Goal: Information Seeking & Learning: Learn about a topic

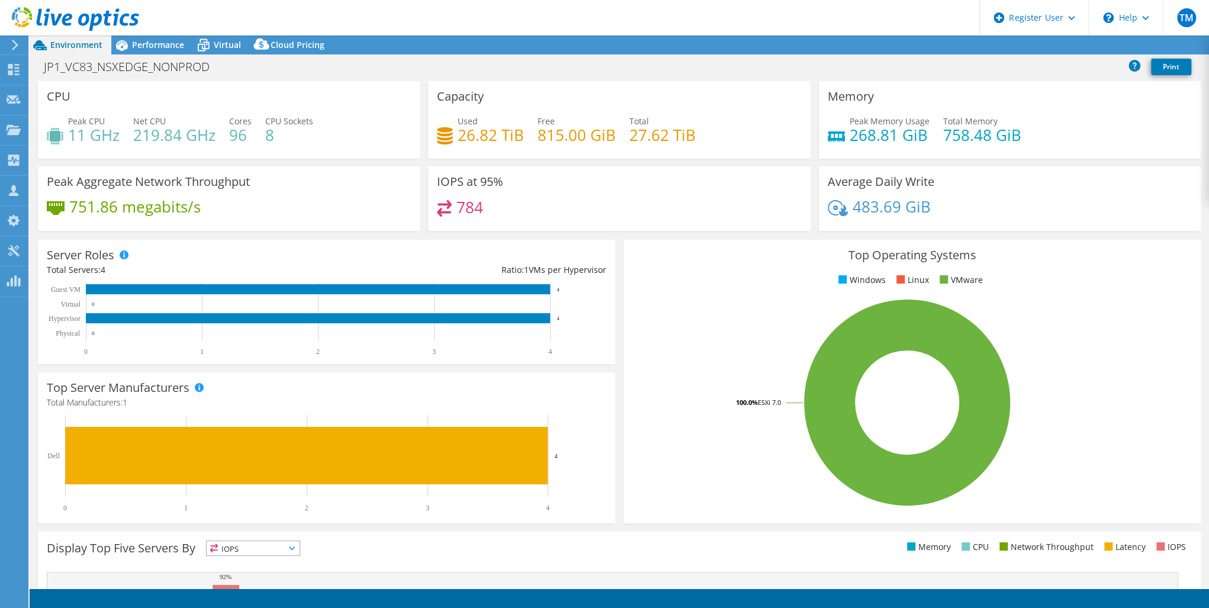
select select "USD"
click at [18, 69] on icon at bounding box center [14, 69] width 14 height 11
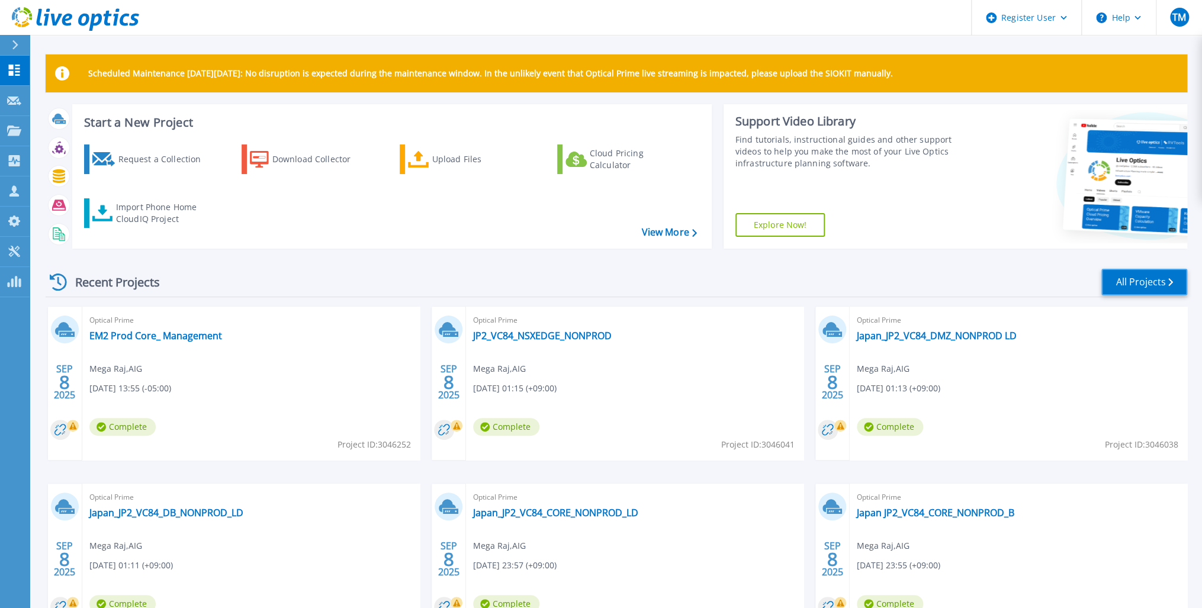
click at [1126, 278] on link "All Projects" at bounding box center [1144, 282] width 86 height 27
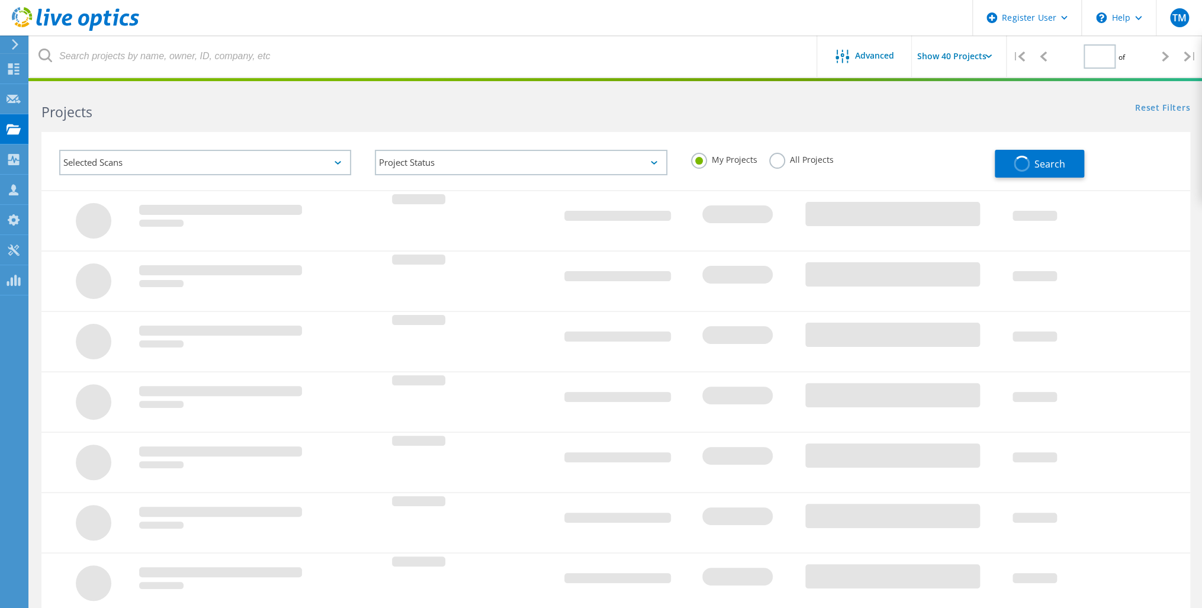
type input "1"
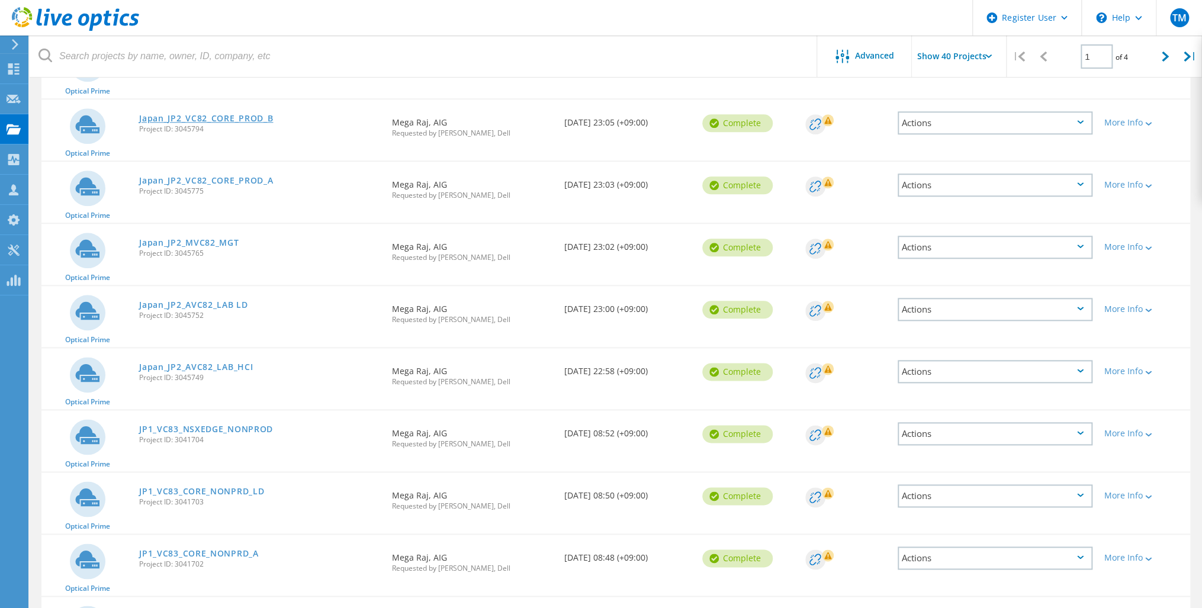
scroll to position [805, 0]
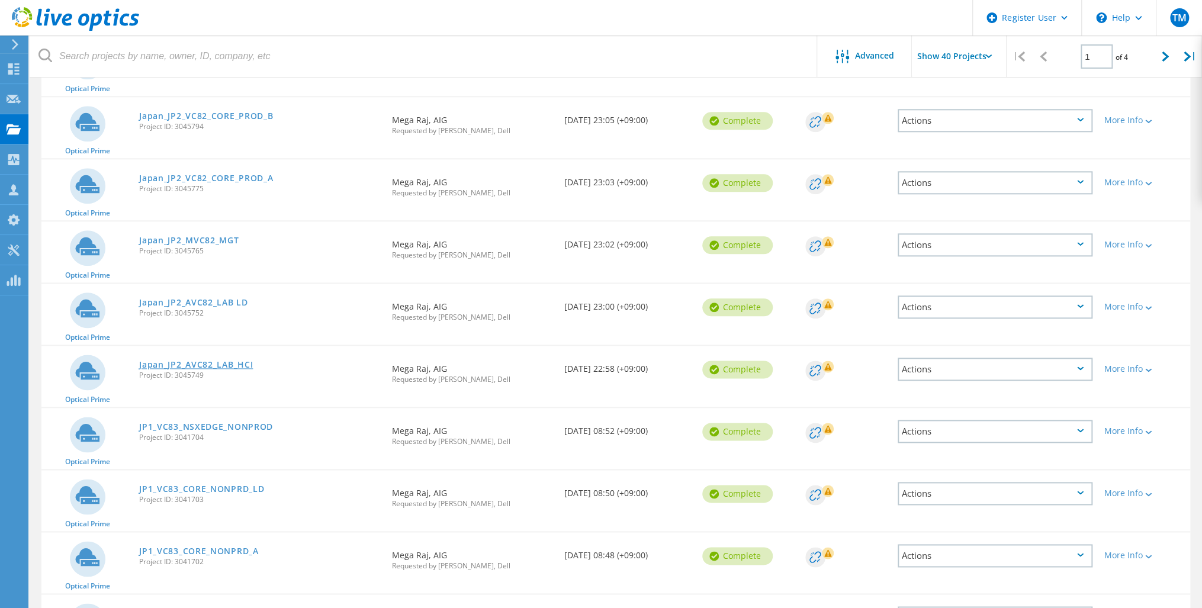
click at [197, 361] on link "Japan_JP2_AVC82_LAB_HCI" at bounding box center [196, 365] width 114 height 8
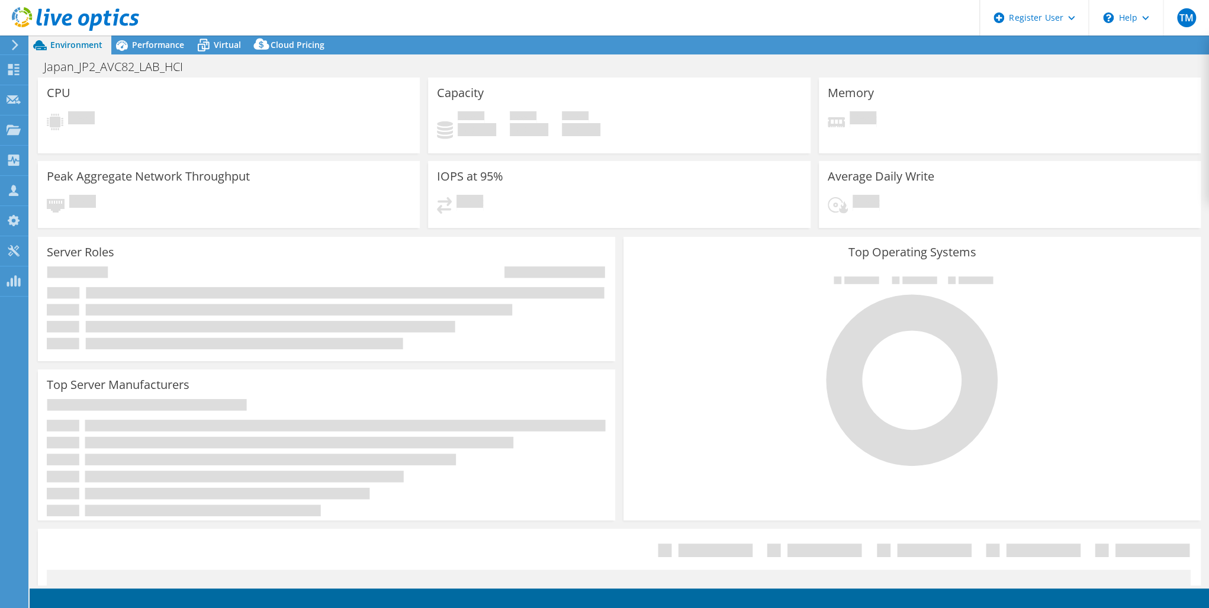
select select "USD"
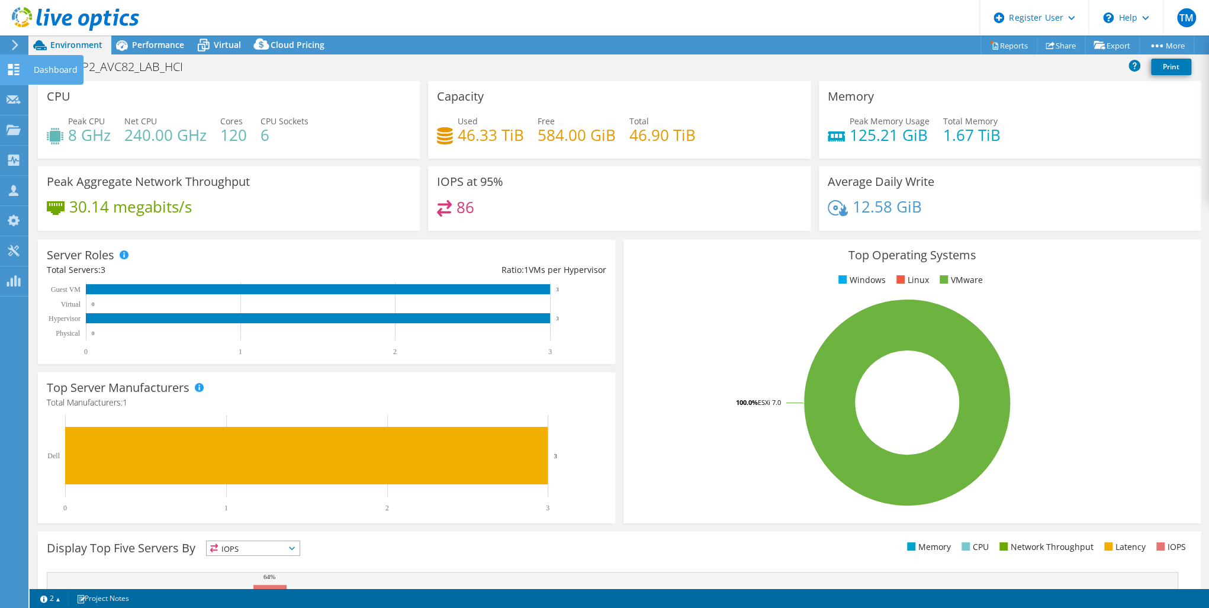
click at [12, 66] on use at bounding box center [13, 69] width 11 height 11
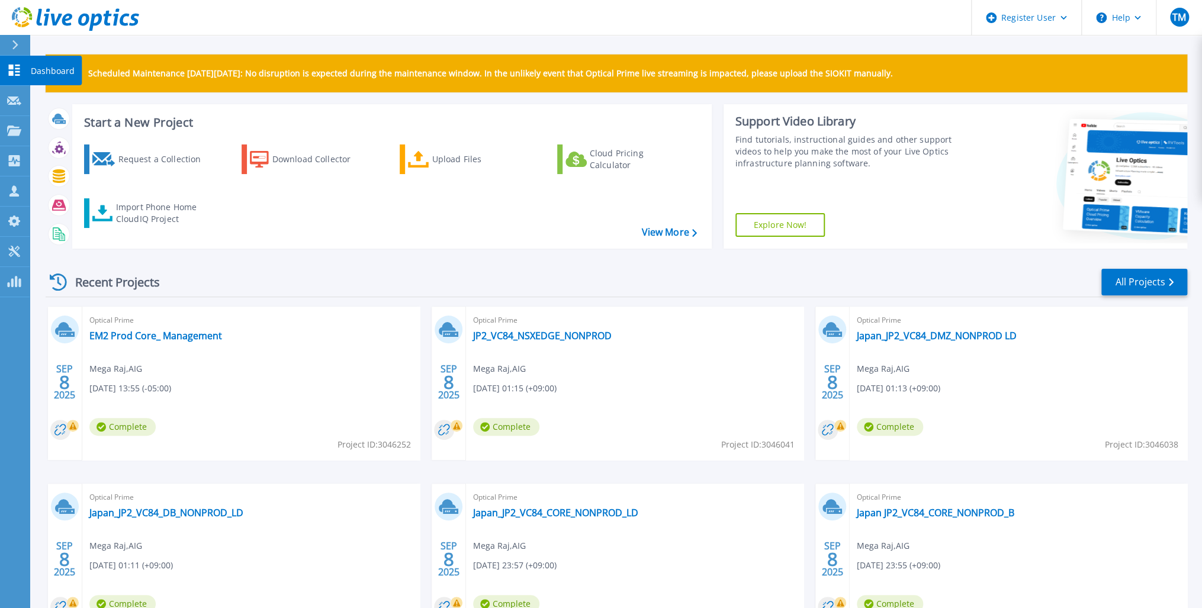
click at [47, 70] on p "Dashboard" at bounding box center [53, 71] width 44 height 31
click at [1155, 282] on link "All Projects" at bounding box center [1144, 282] width 86 height 27
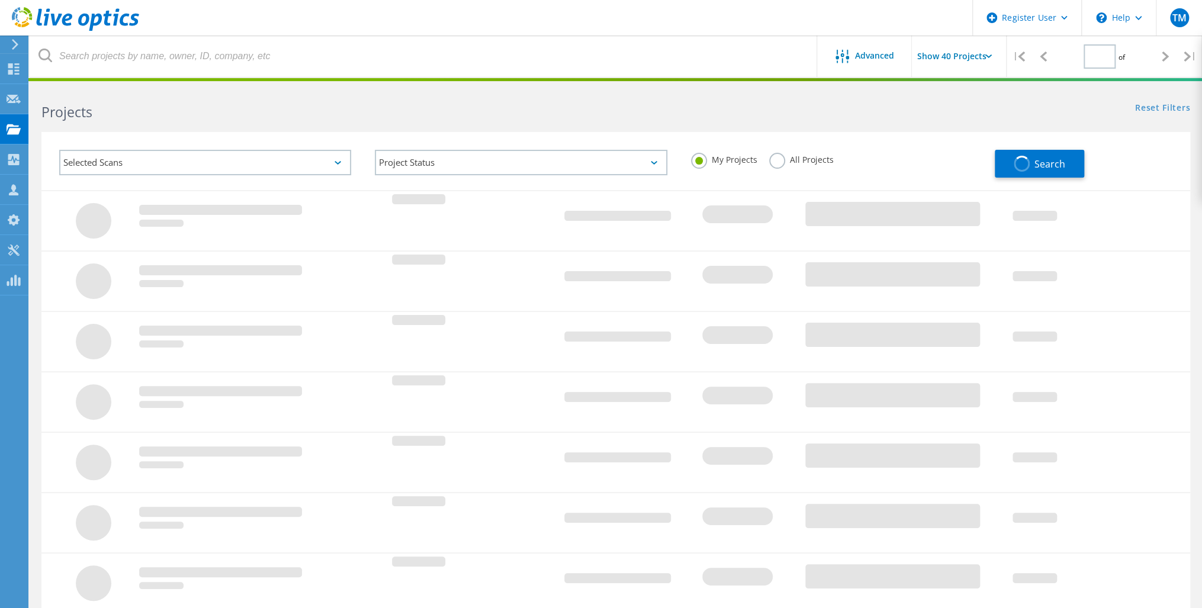
type input "1"
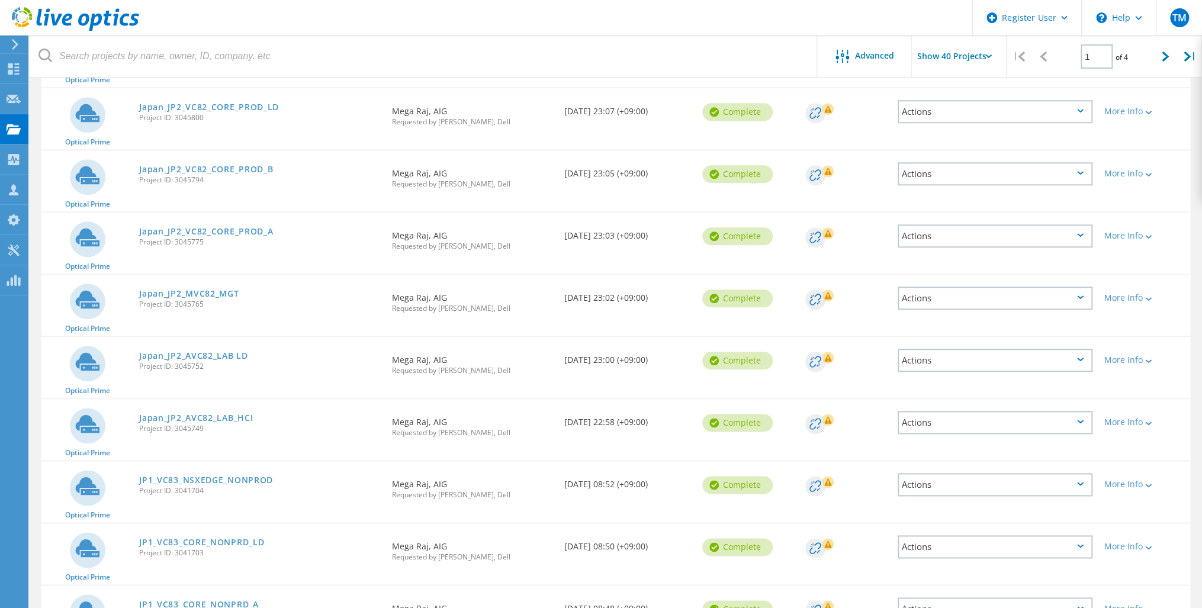
scroll to position [758, 0]
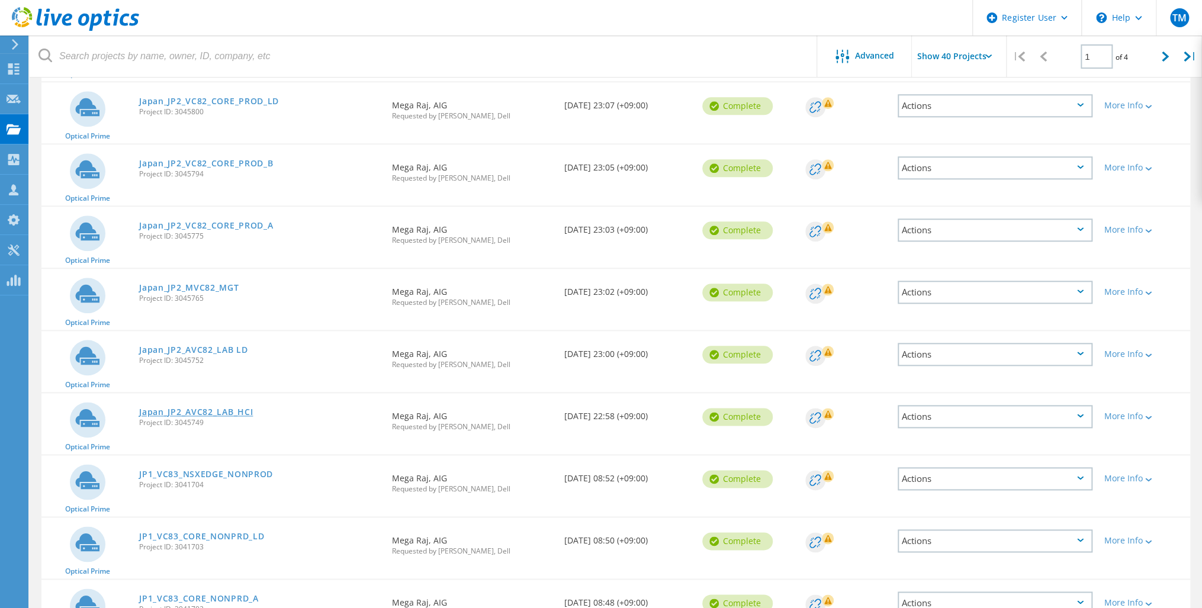
click at [213, 408] on link "Japan_JP2_AVC82_LAB_HCI" at bounding box center [196, 412] width 114 height 8
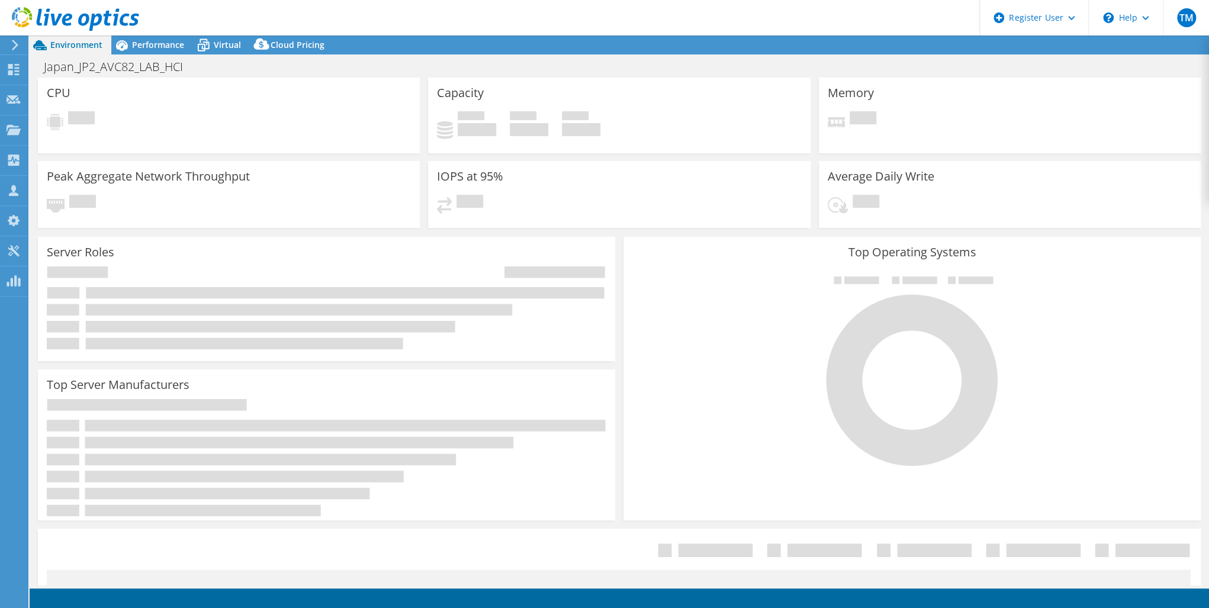
select select "USD"
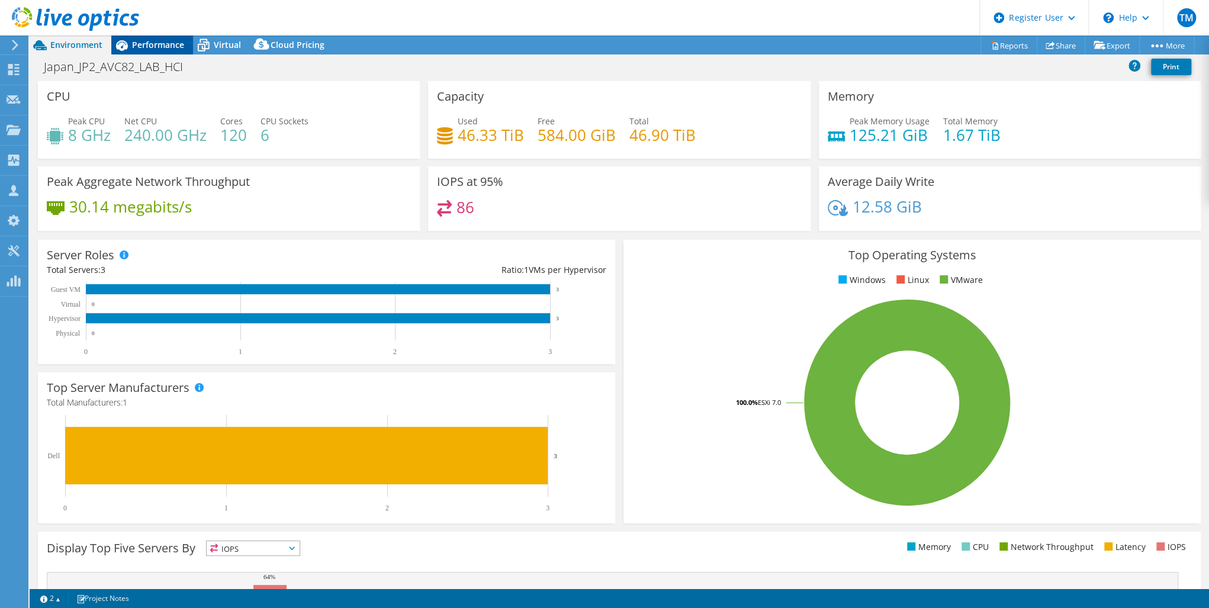
click at [140, 43] on span "Performance" at bounding box center [158, 44] width 52 height 11
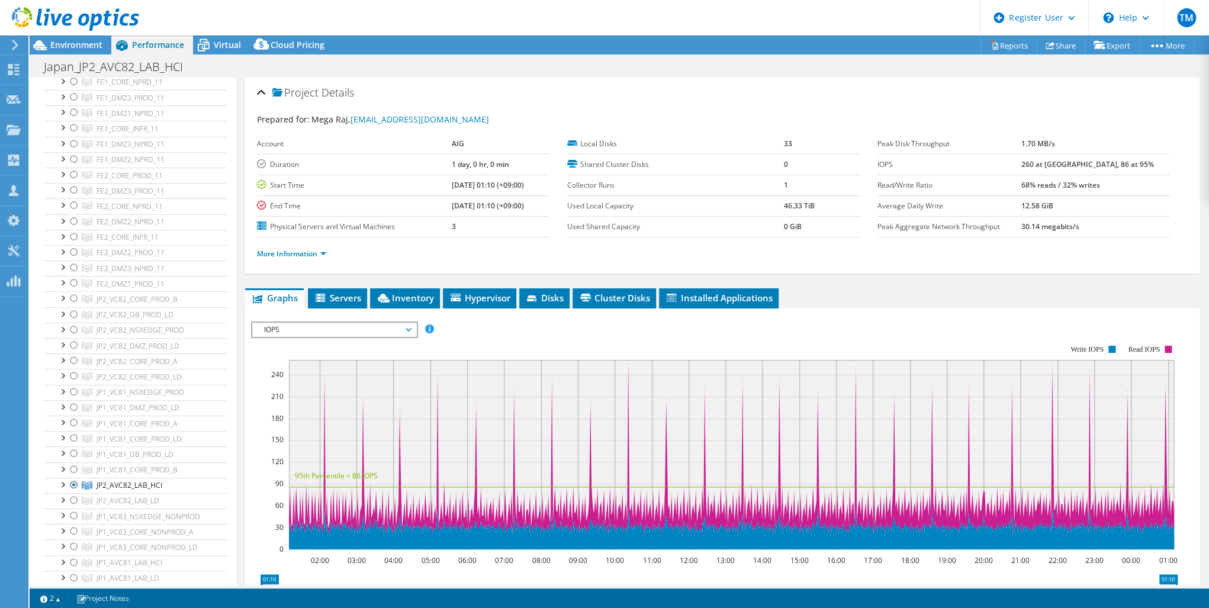
scroll to position [95, 0]
click at [12, 72] on use at bounding box center [13, 69] width 11 height 11
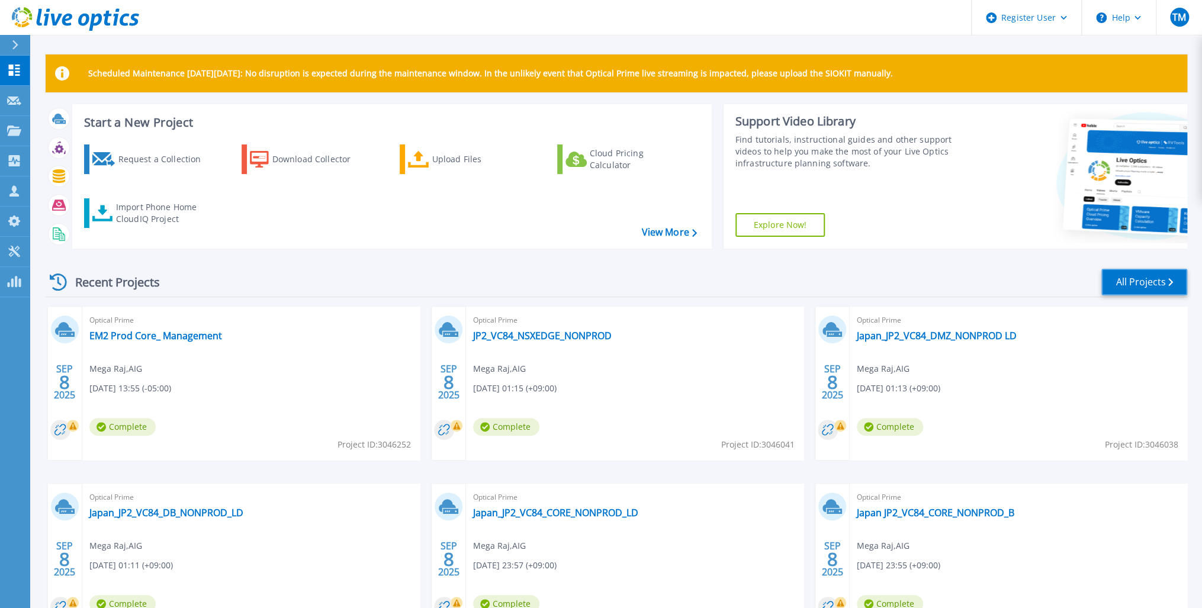
click at [1148, 285] on link "All Projects" at bounding box center [1144, 282] width 86 height 27
click at [1137, 284] on link "All Projects" at bounding box center [1144, 282] width 86 height 27
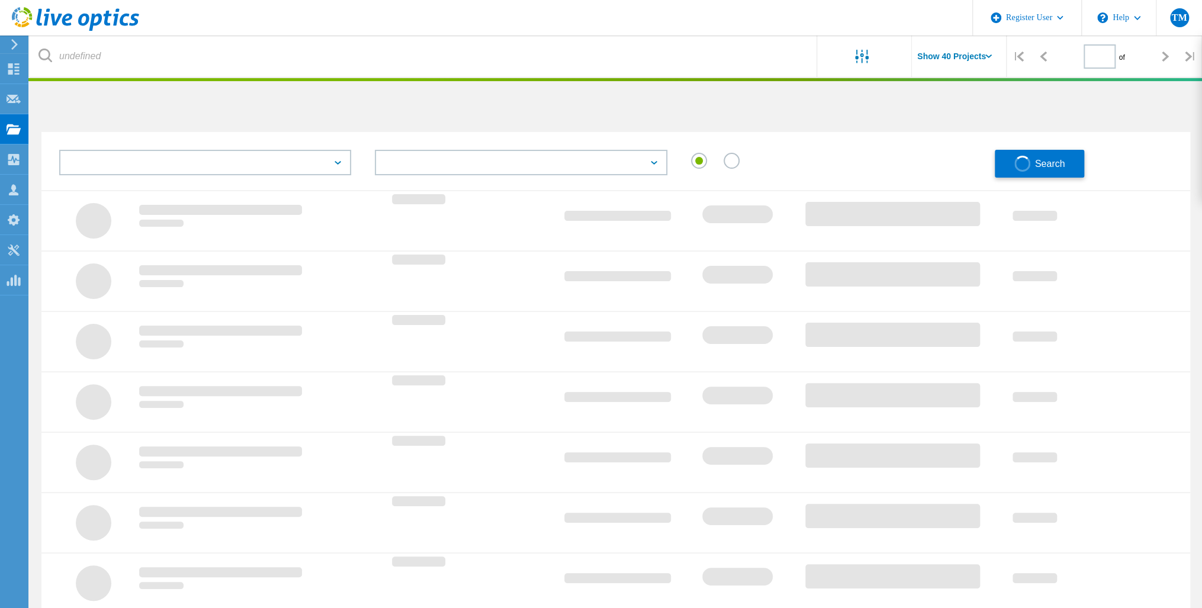
type input "1"
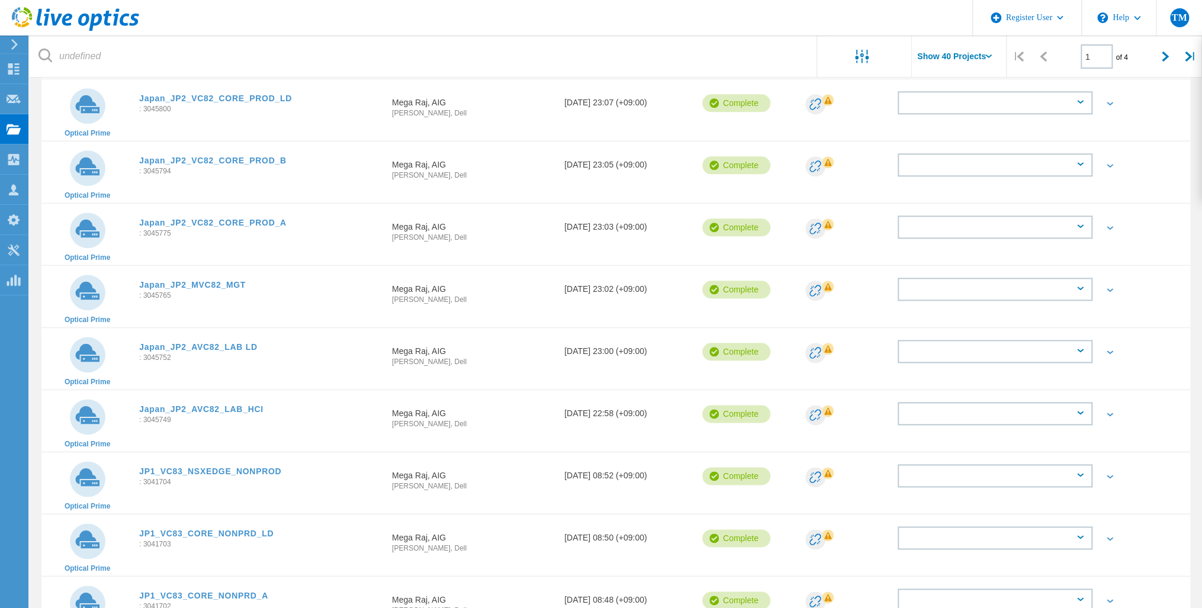
scroll to position [805, 0]
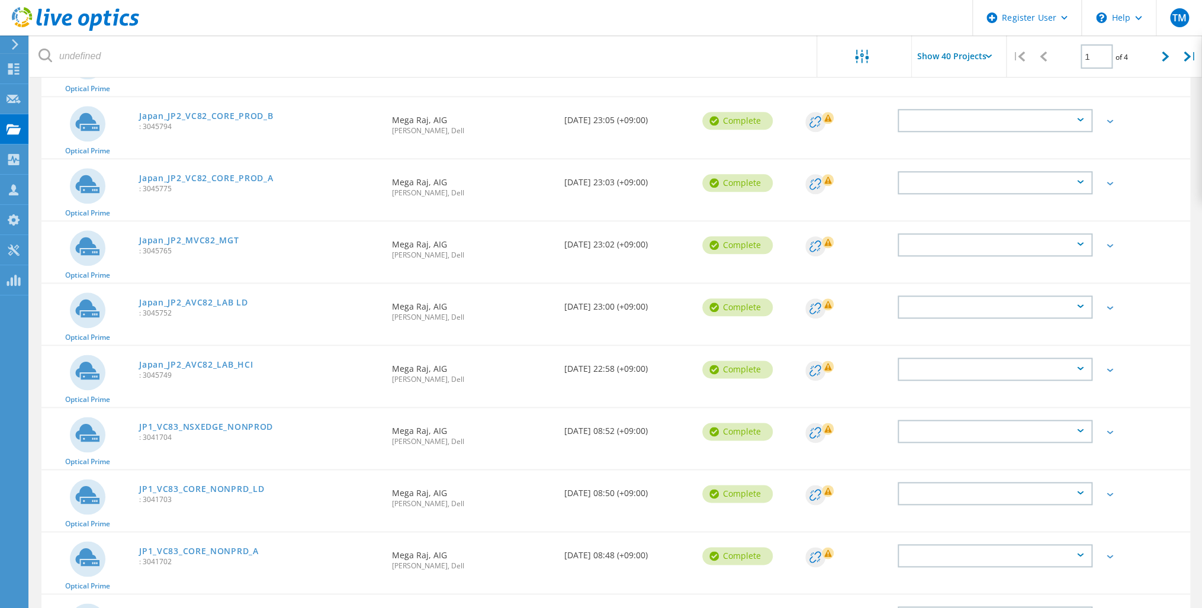
drag, startPoint x: 198, startPoint y: 294, endPoint x: 189, endPoint y: 290, distance: 9.6
click at [198, 298] on link "Japan_JP2_AVC82_LAB LD" at bounding box center [193, 302] width 108 height 8
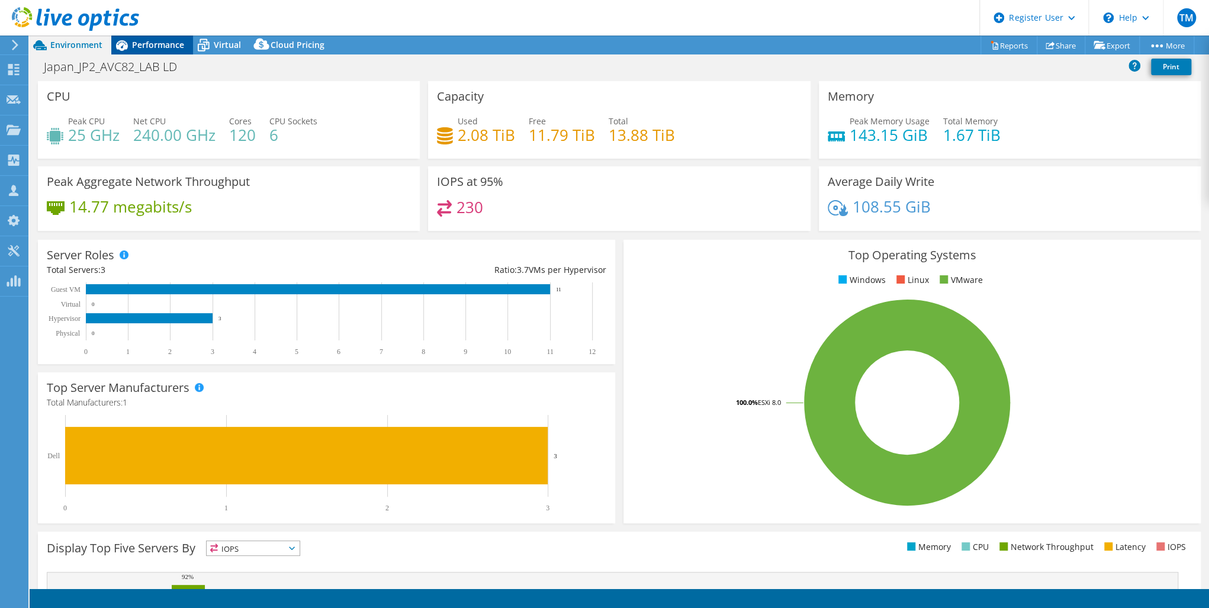
click at [155, 44] on span "Performance" at bounding box center [158, 44] width 52 height 11
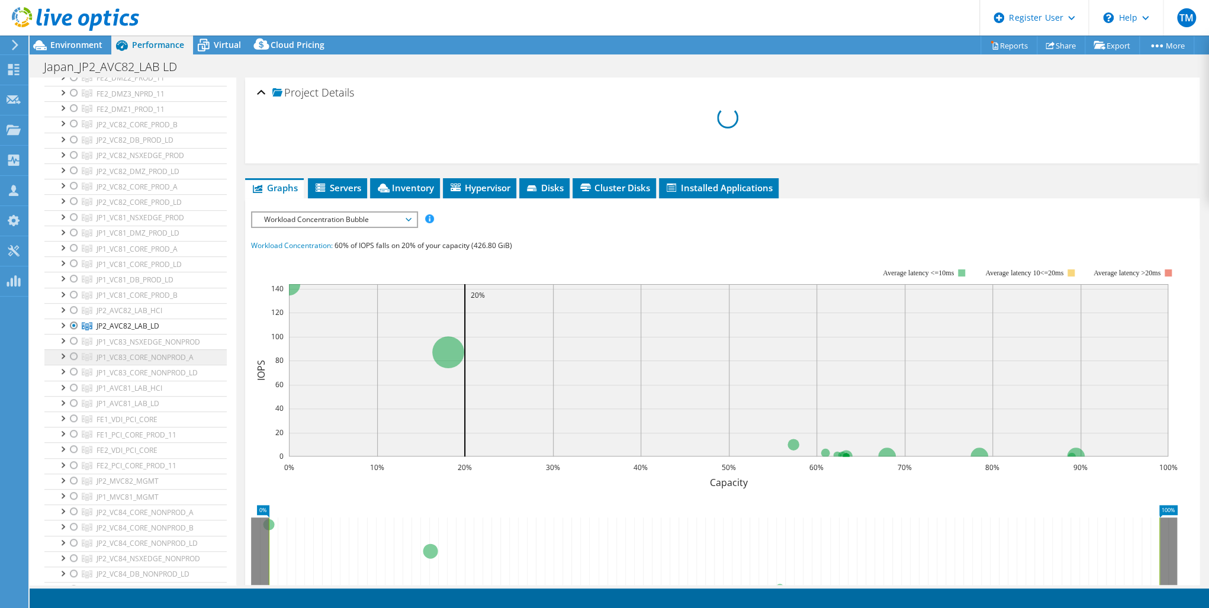
scroll to position [332, 0]
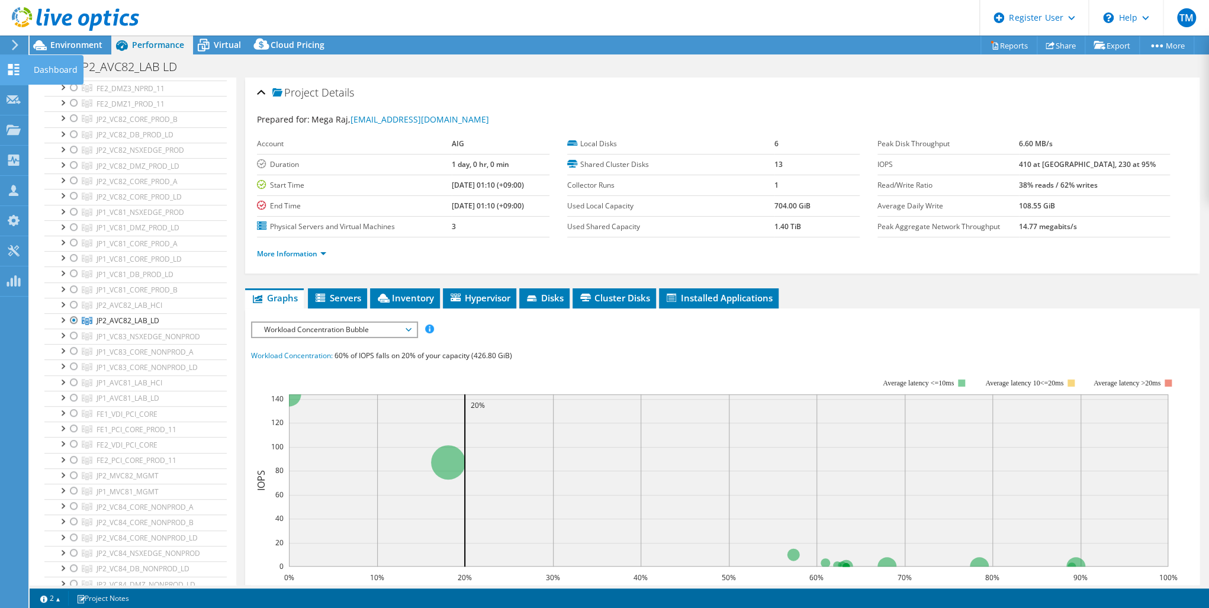
click at [15, 69] on icon at bounding box center [14, 69] width 14 height 11
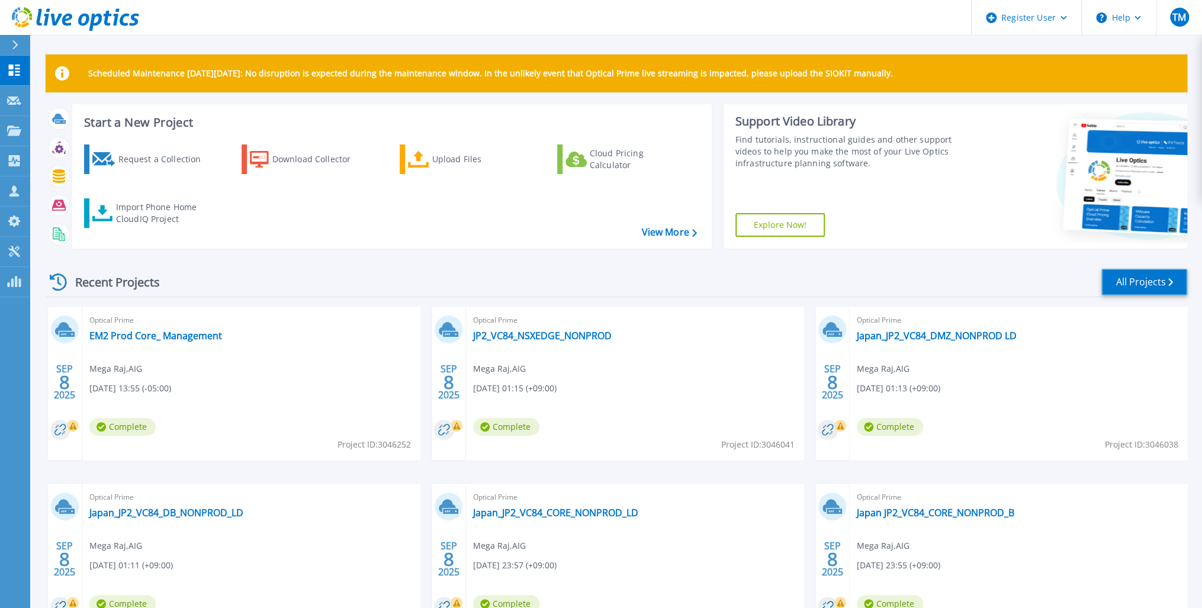
click at [1134, 275] on link "All Projects" at bounding box center [1144, 282] width 86 height 27
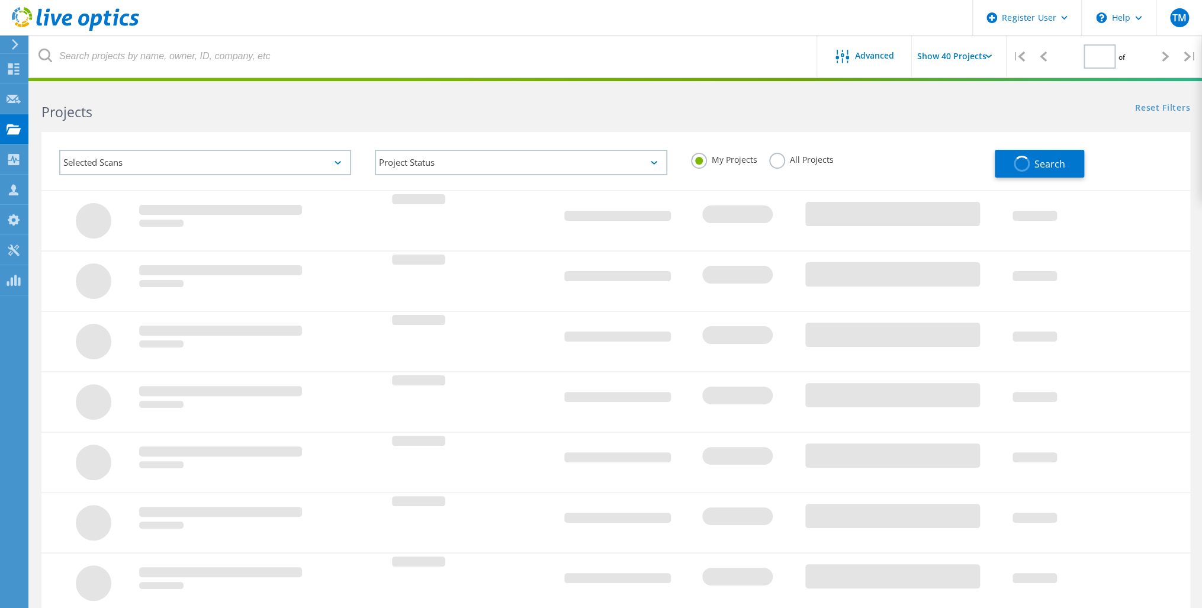
type input "1"
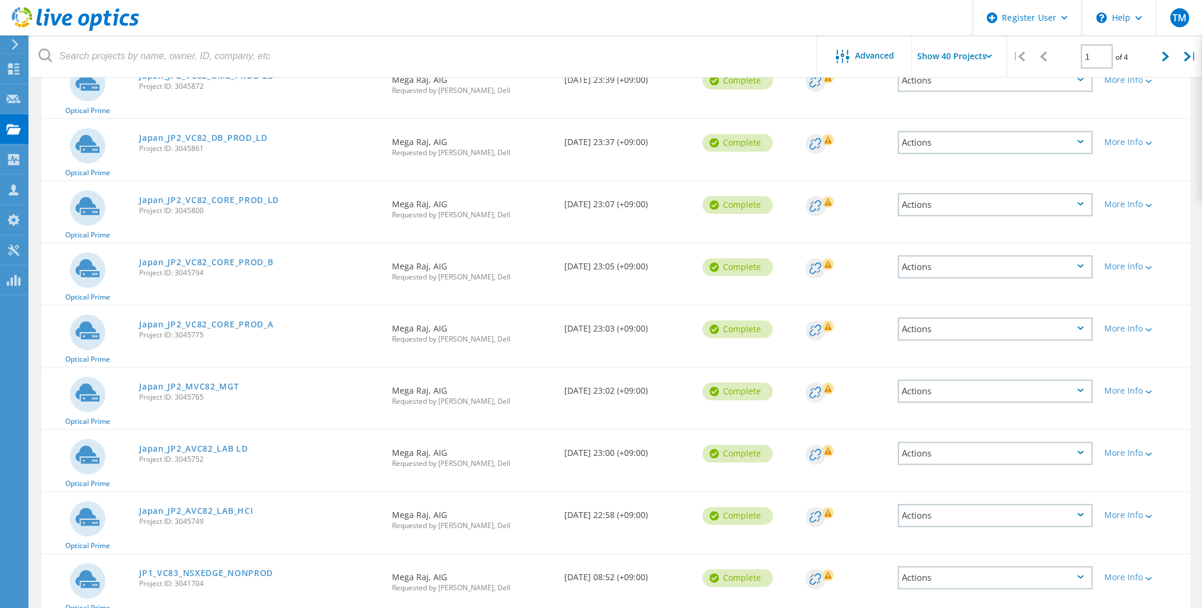
scroll to position [663, 0]
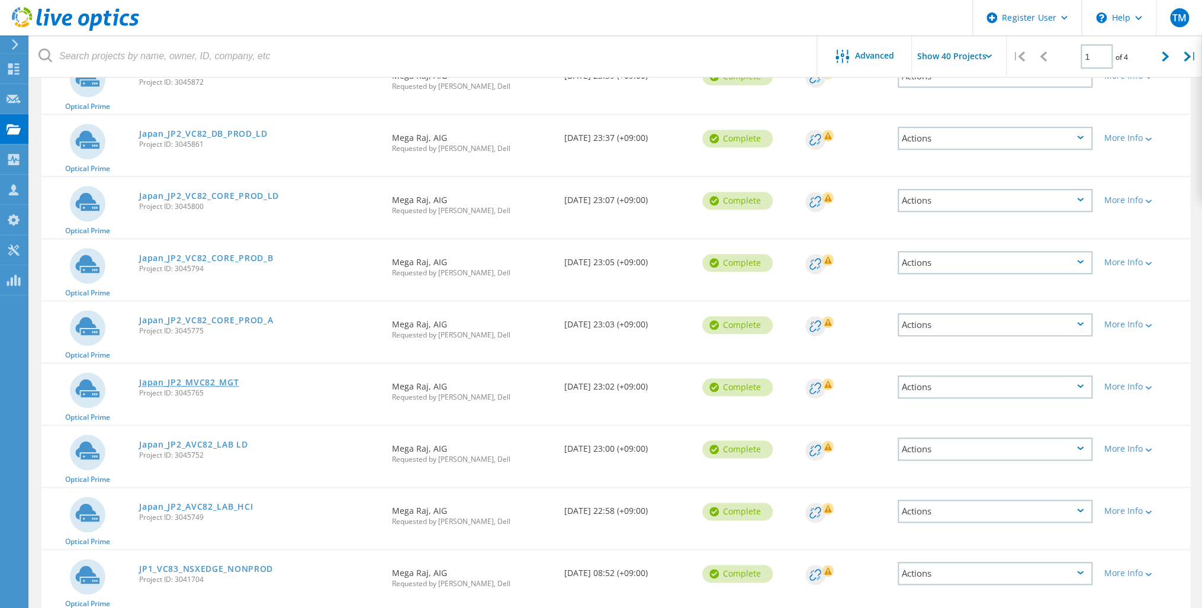
click at [199, 381] on link "Japan_JP2_MVC82_MGT" at bounding box center [188, 382] width 99 height 8
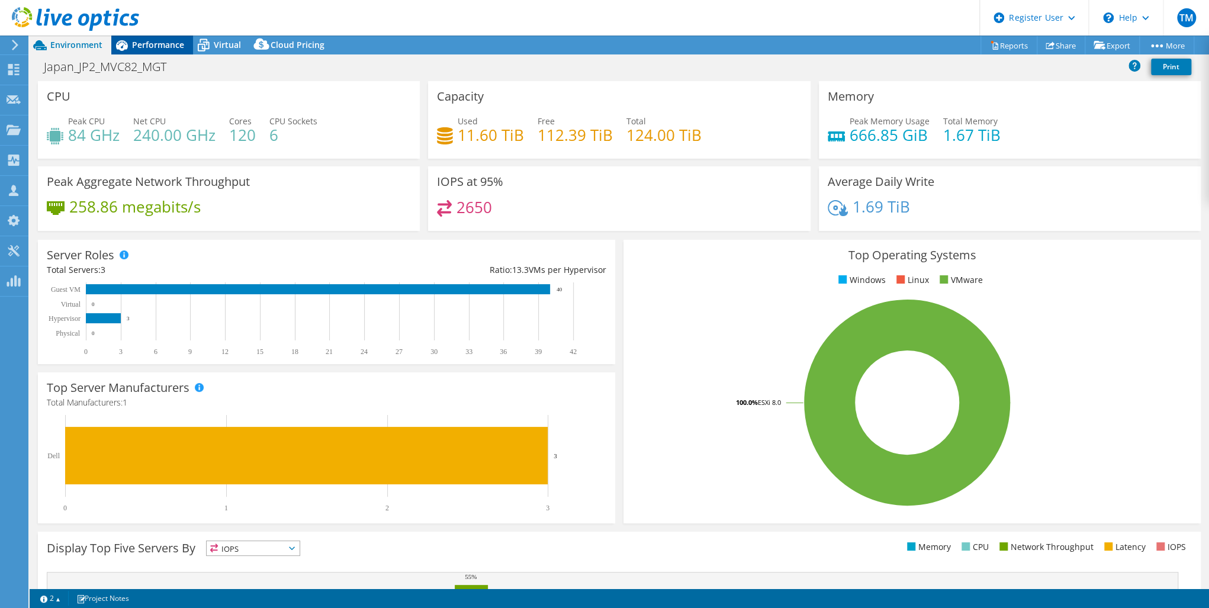
click at [149, 50] on span "Performance" at bounding box center [158, 44] width 52 height 11
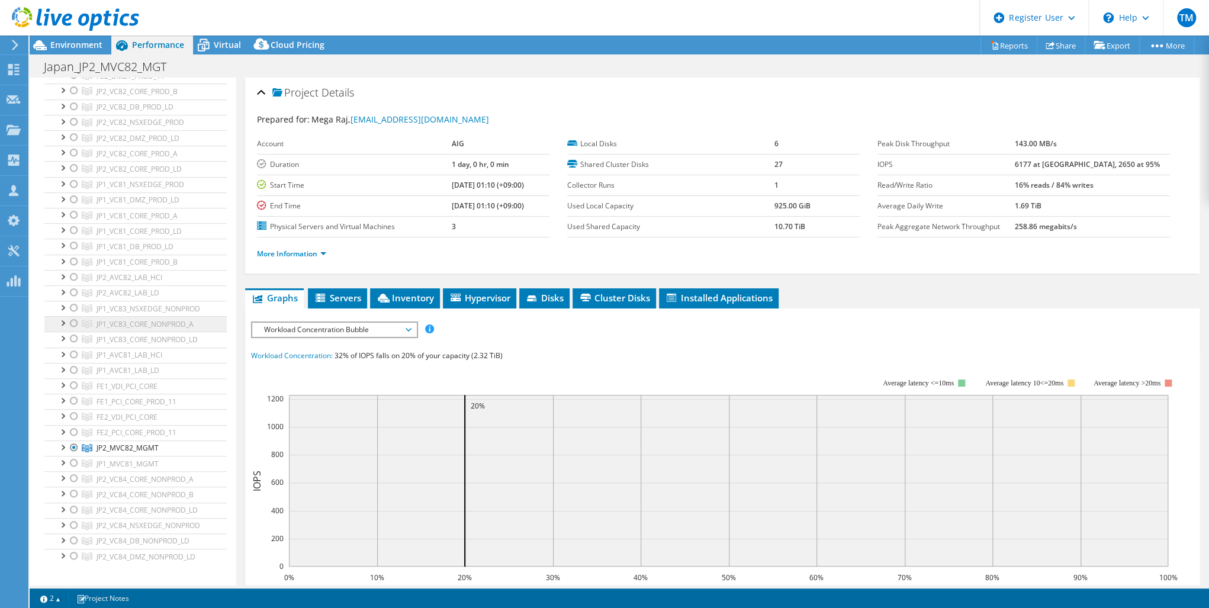
scroll to position [426, 0]
